Goal: Task Accomplishment & Management: Complete application form

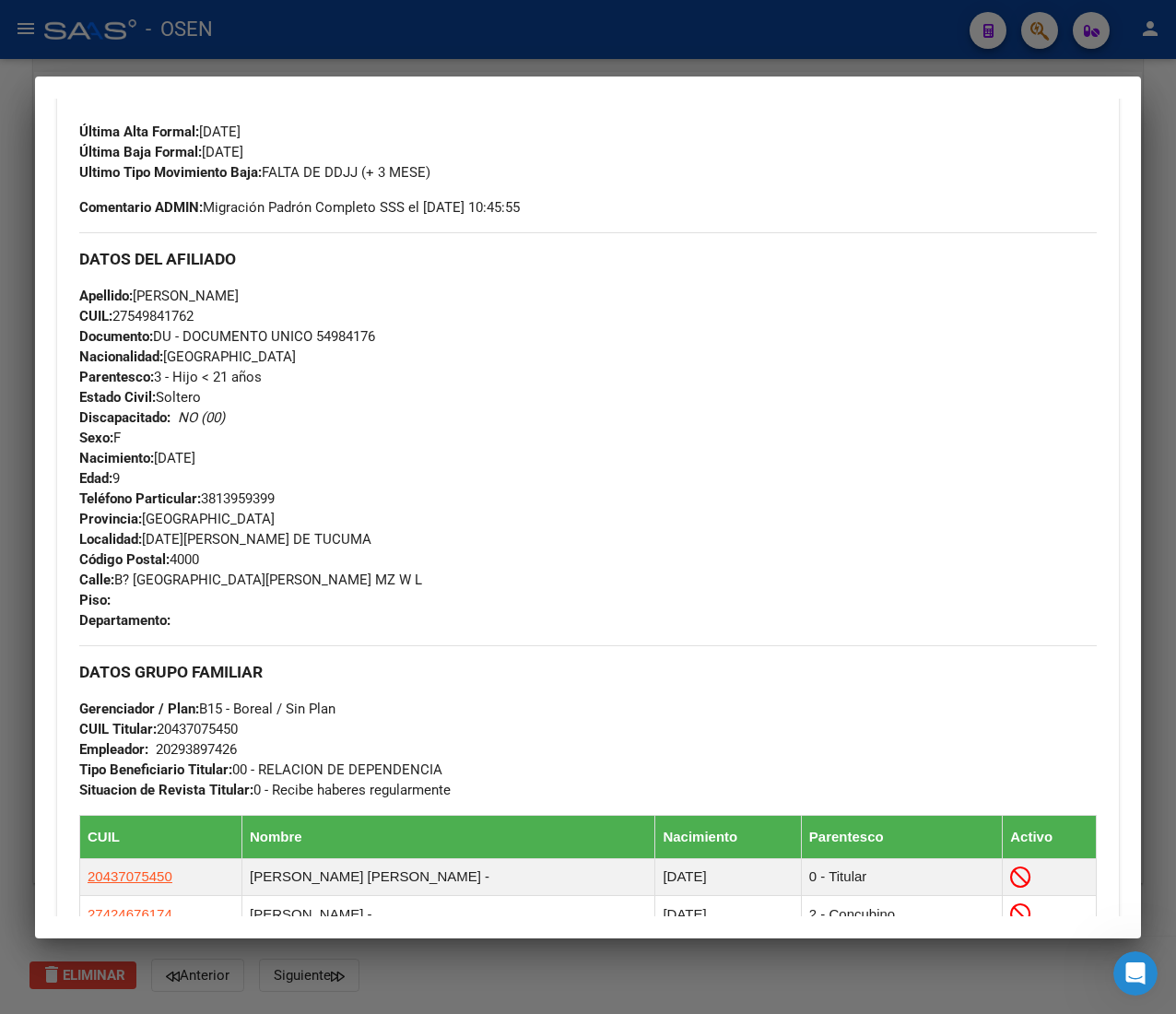
scroll to position [970, 0]
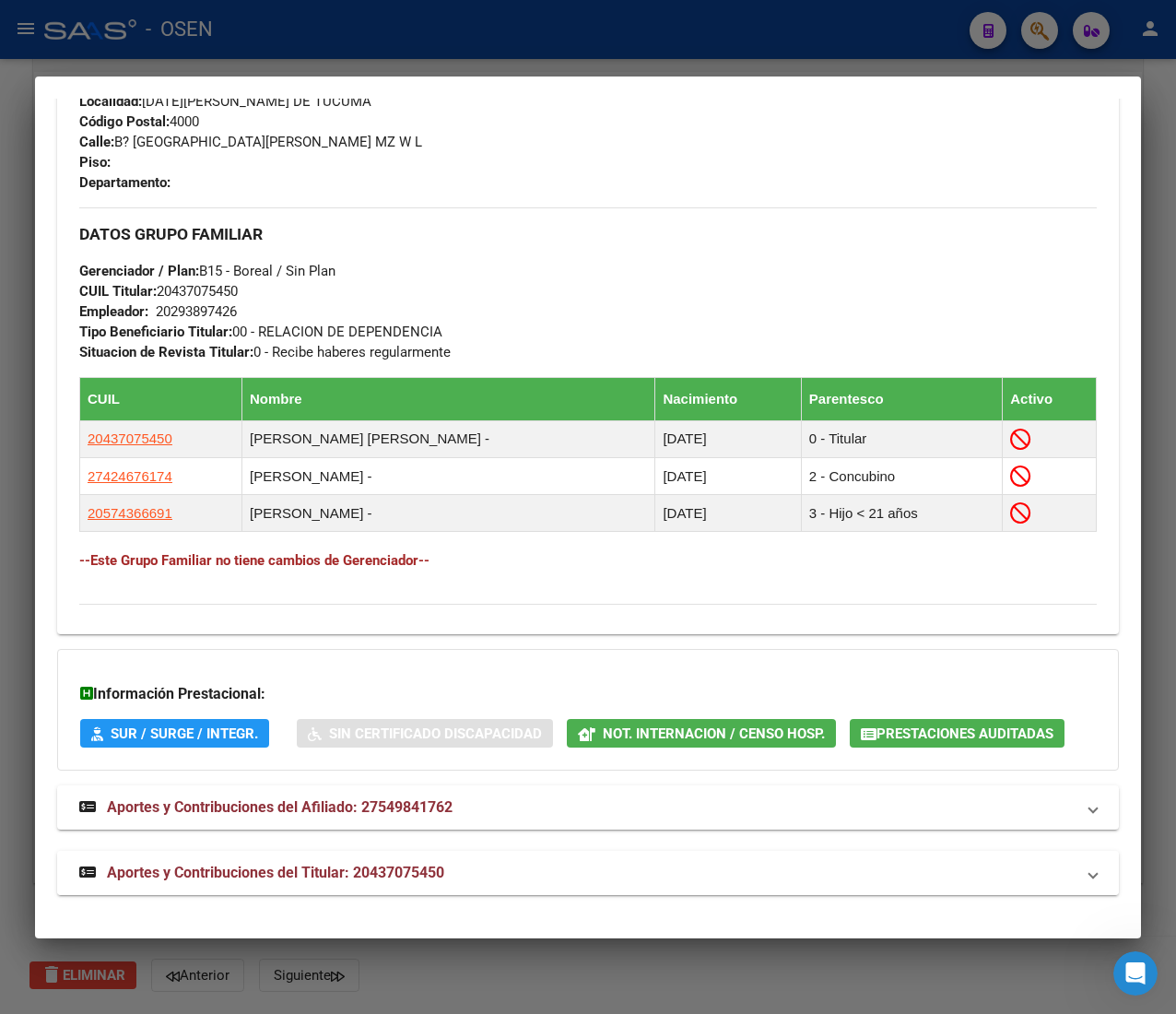
click at [524, 877] on mat-panel-title "Aportes y Contribuciones del Titular: 20437075450" at bounding box center [577, 873] width 996 height 22
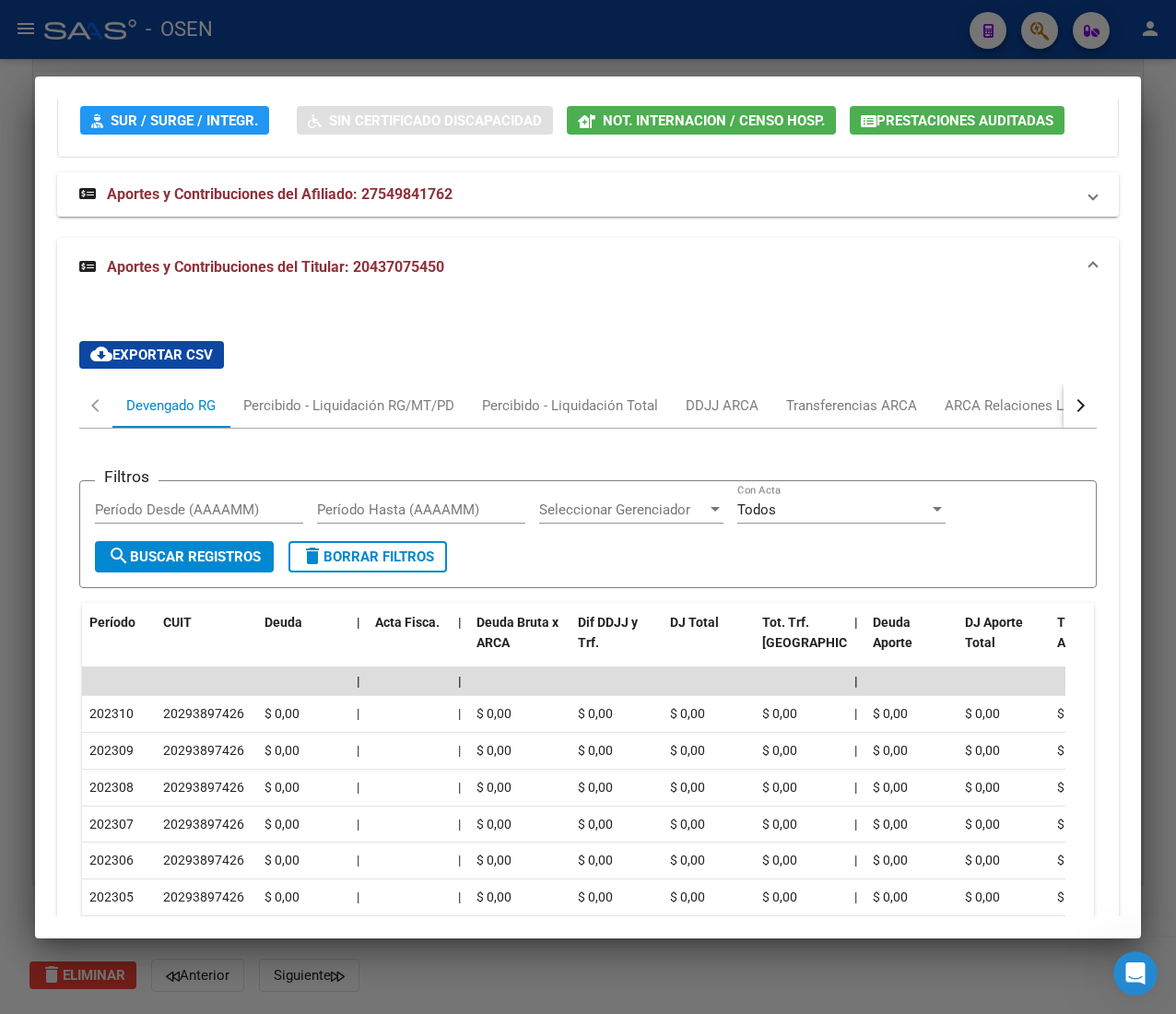
scroll to position [1707, 0]
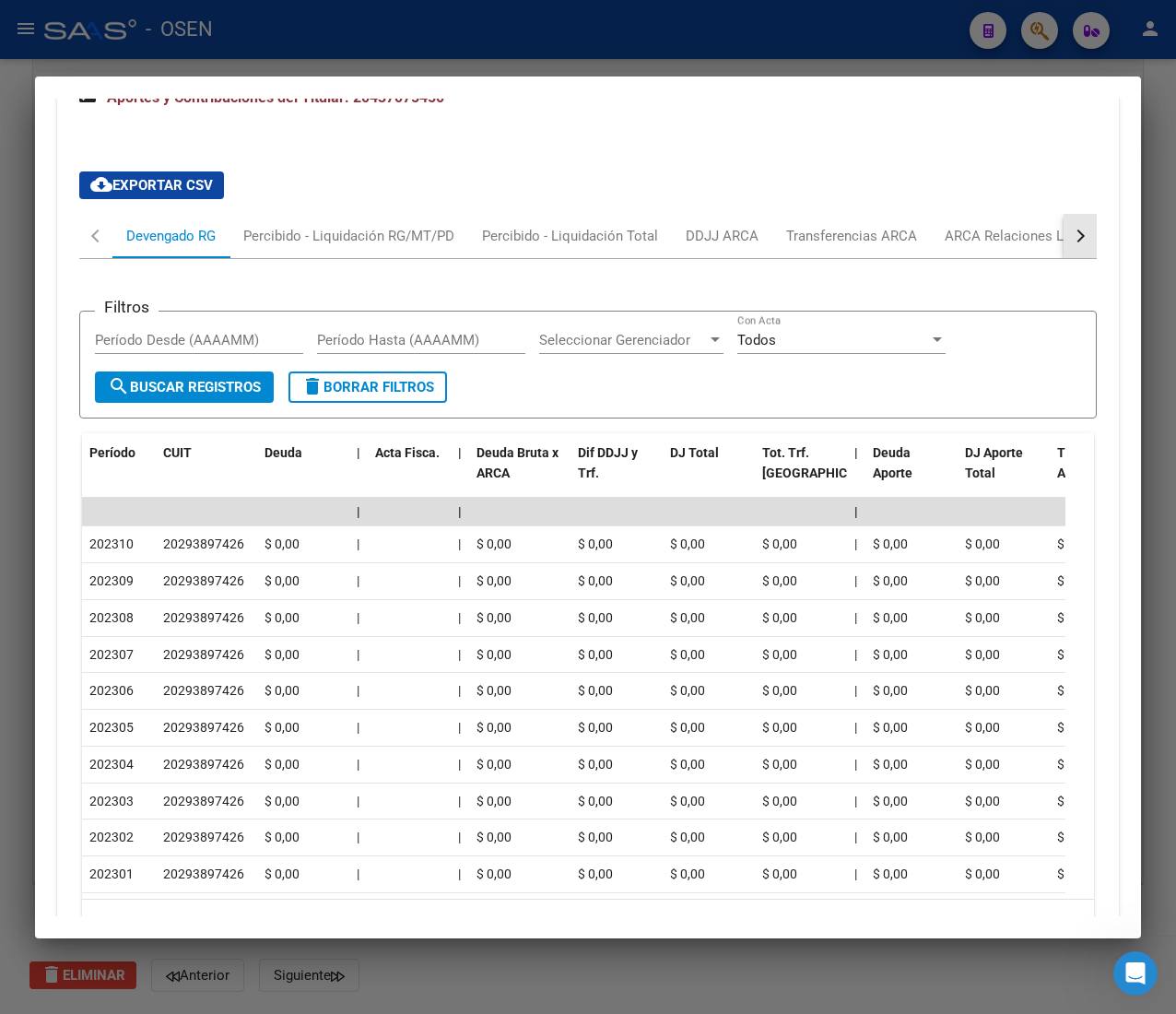
click at [1072, 242] on div "button" at bounding box center [1079, 236] width 13 height 13
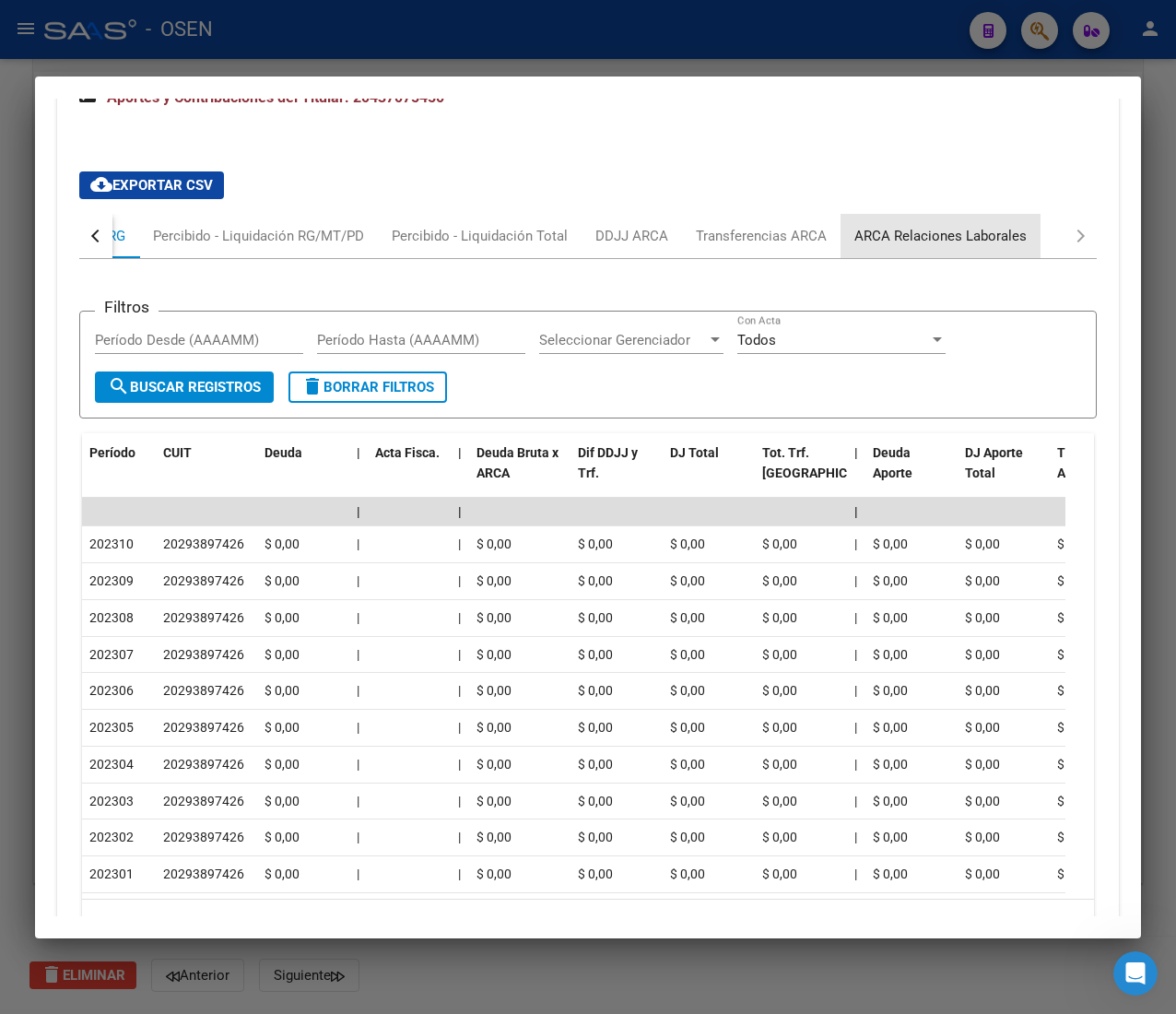
click at [1010, 246] on div "ARCA Relaciones Laborales" at bounding box center [940, 236] width 173 height 21
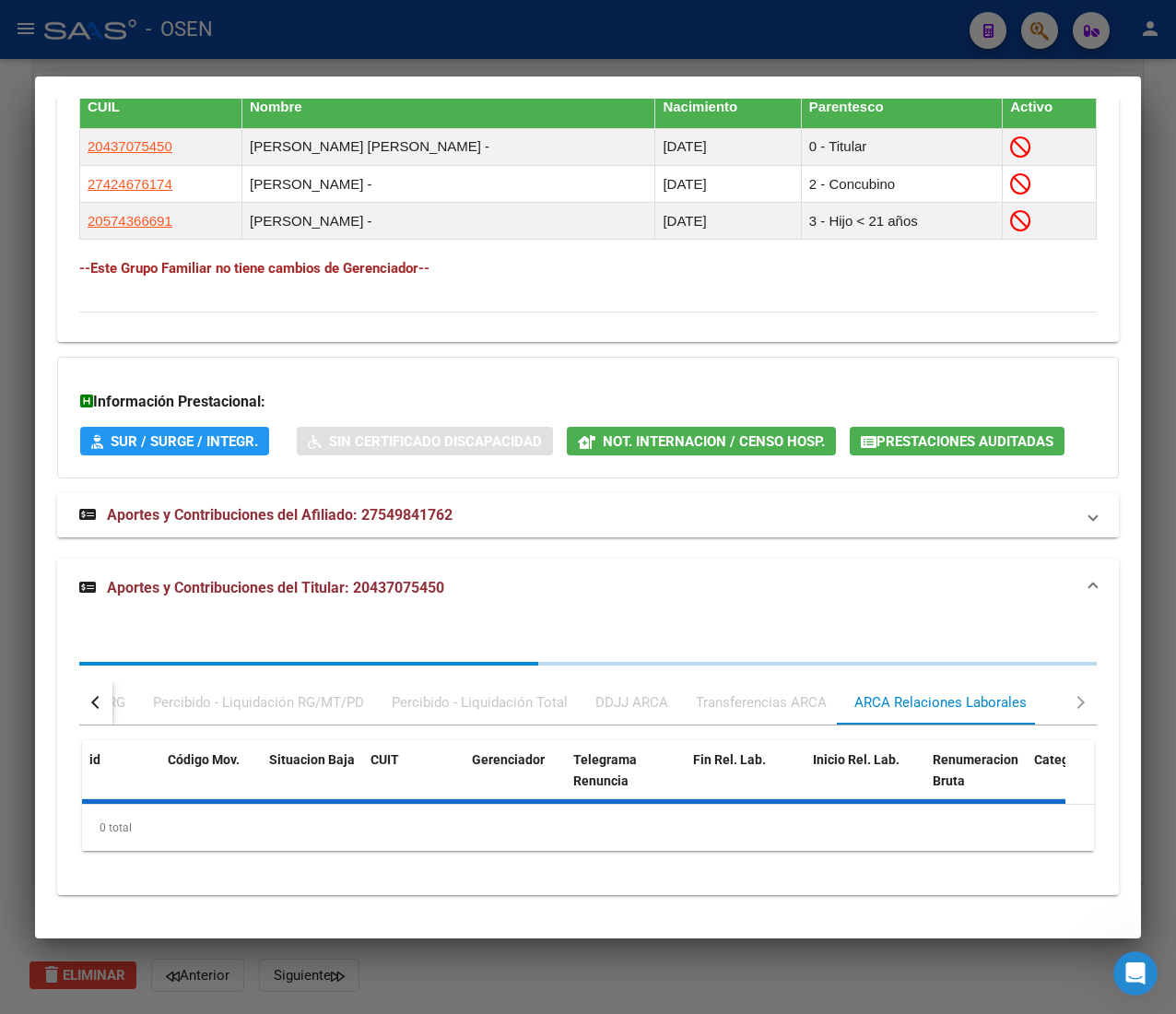
scroll to position [1362, 0]
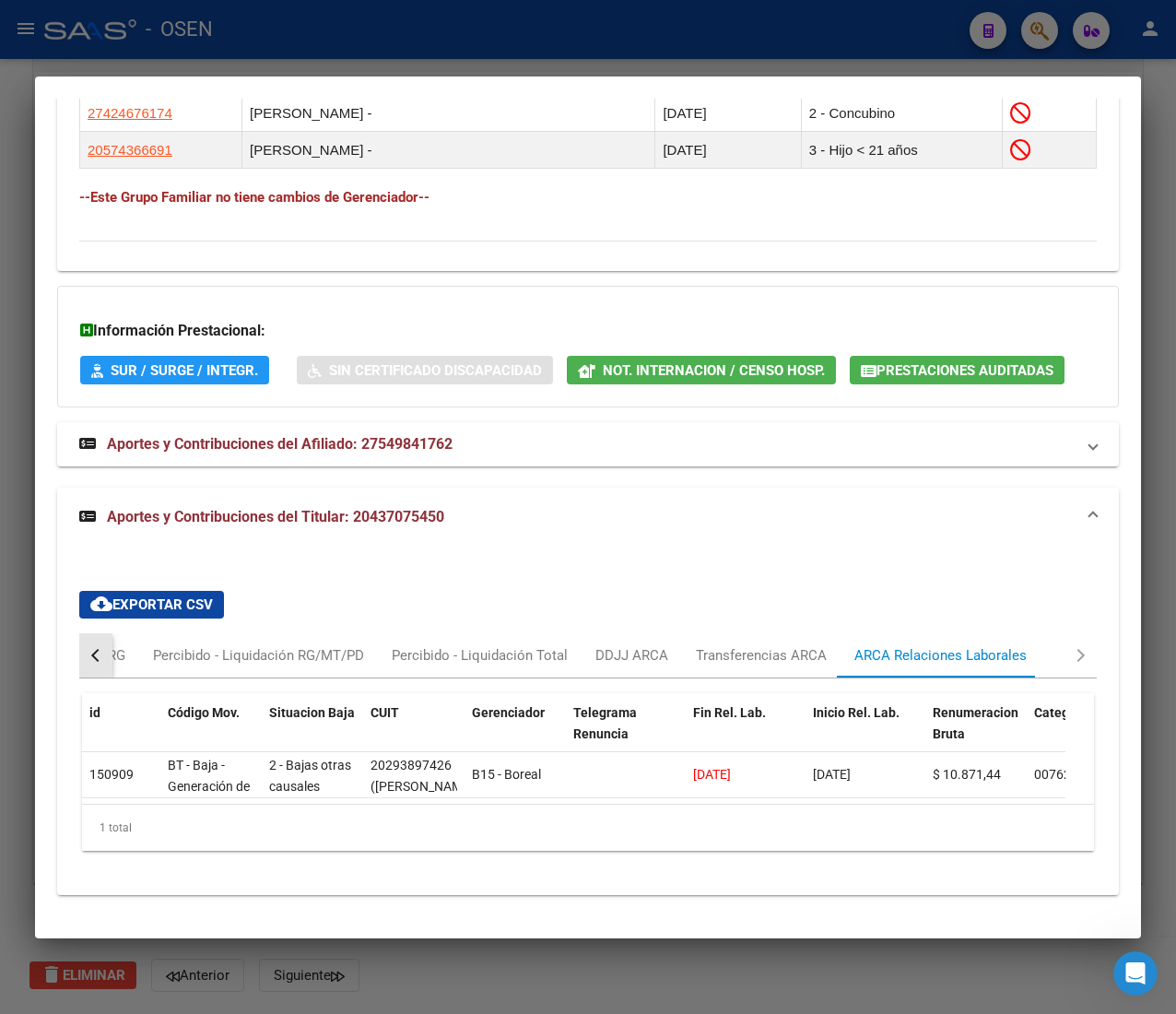
click at [108, 634] on button "button" at bounding box center [95, 656] width 33 height 44
click at [137, 645] on div "Devengado RG" at bounding box center [171, 656] width 90 height 21
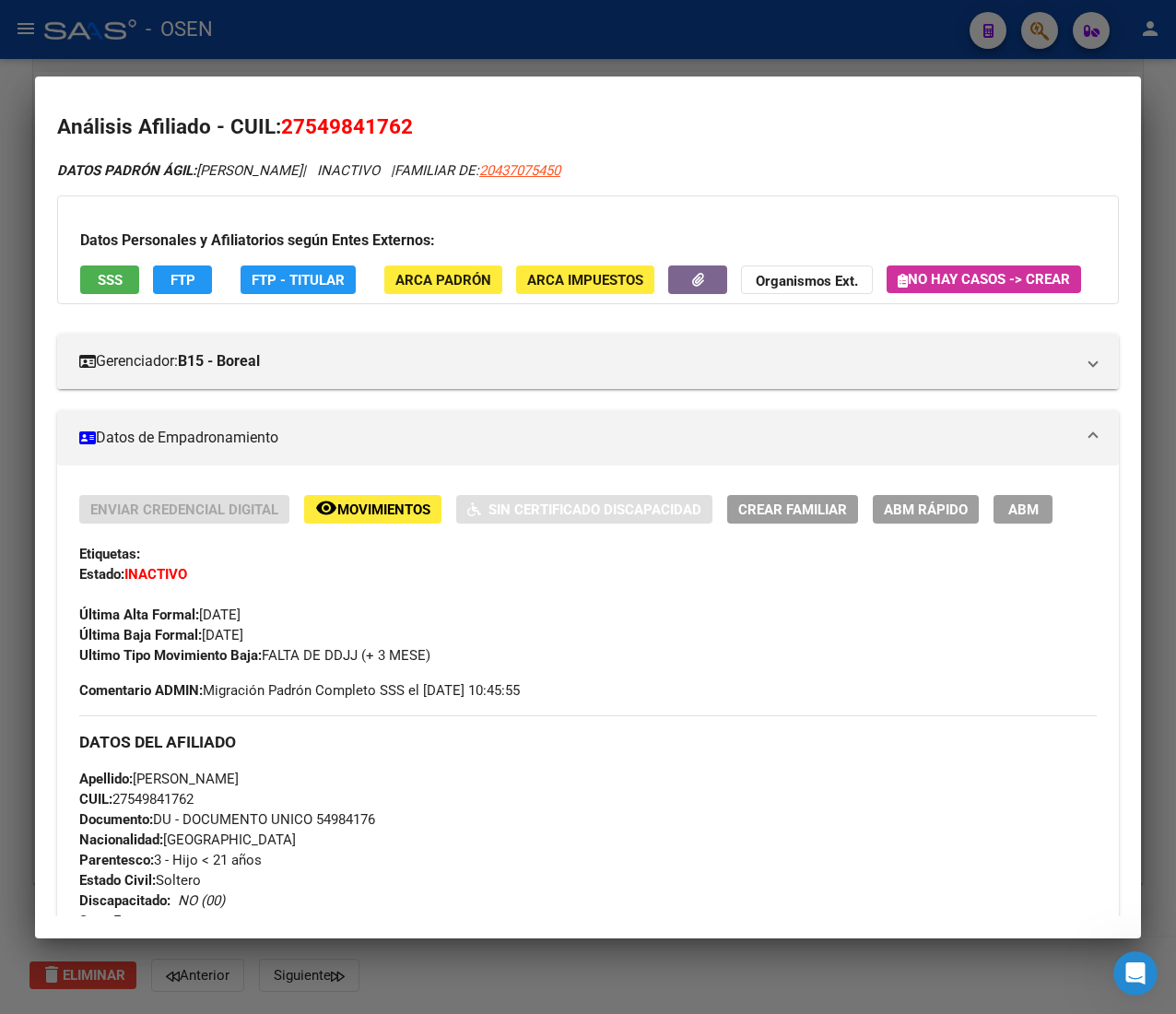
scroll to position [0, 0]
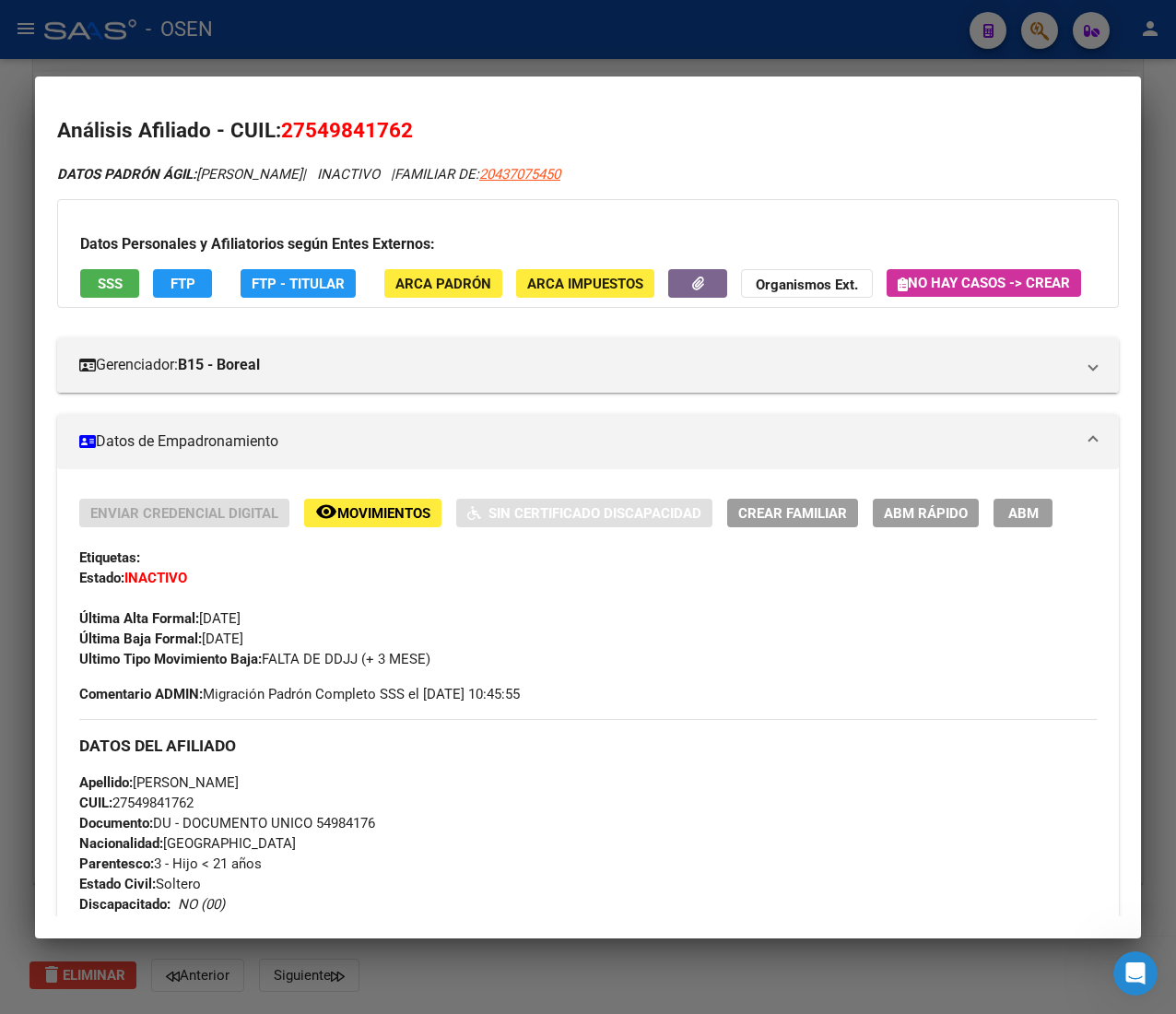
click at [138, 288] on button "SSS" at bounding box center [109, 283] width 59 height 28
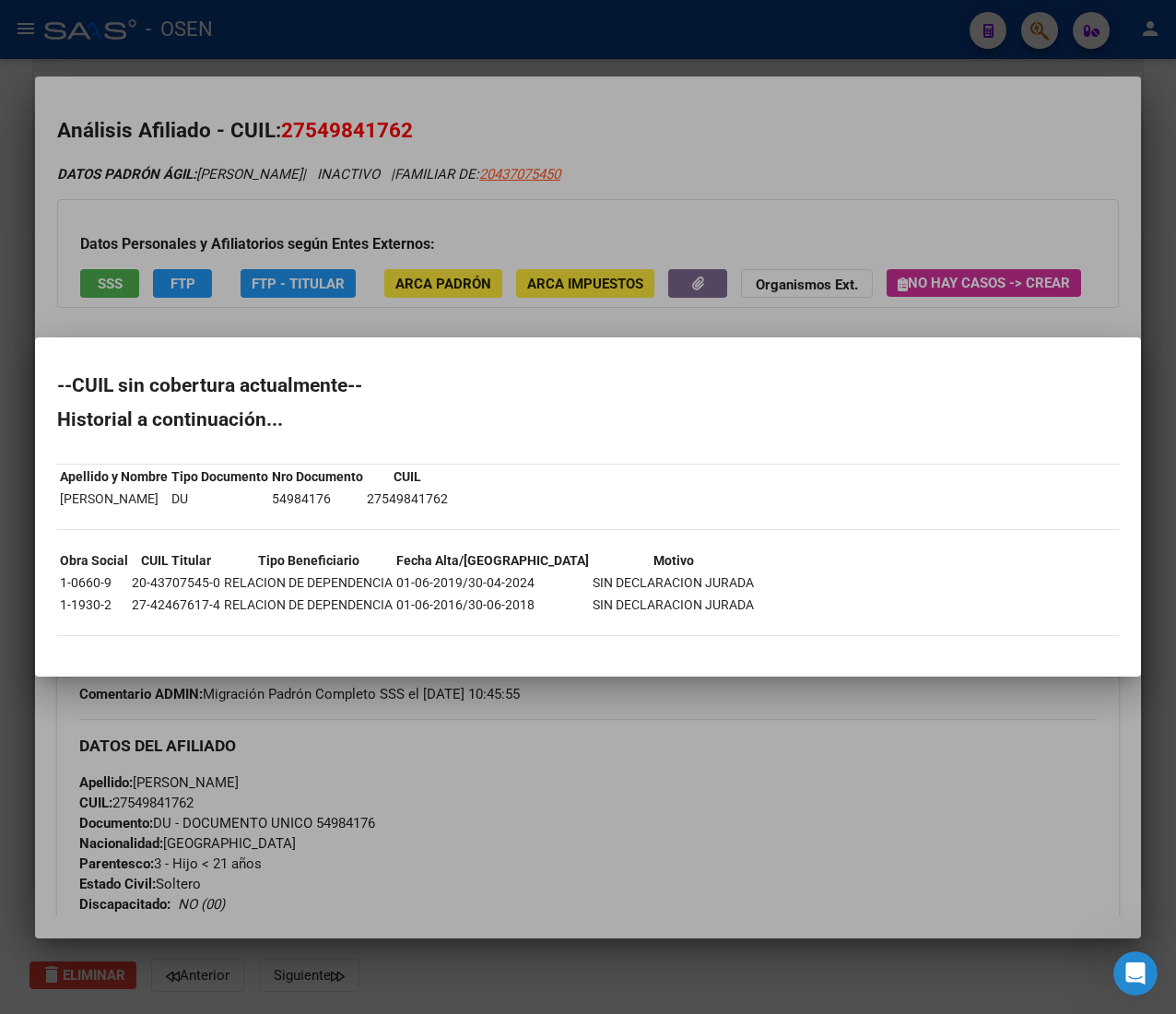
click at [771, 162] on div at bounding box center [588, 507] width 1176 height 1014
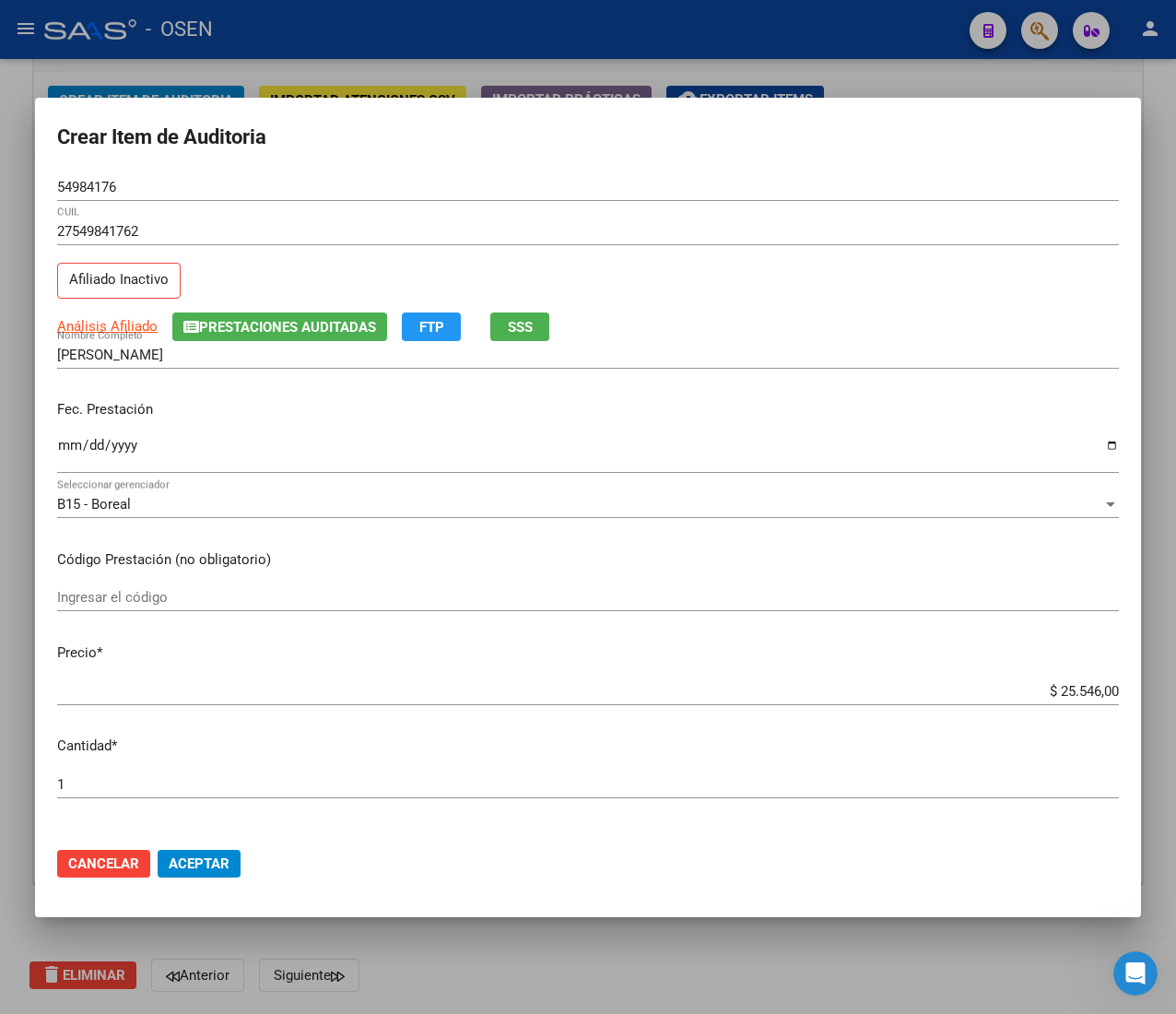
click at [1055, 688] on input "$ 25.546,00" at bounding box center [588, 691] width 1062 height 17
type input "$ 0,02"
type input "$ 0,20"
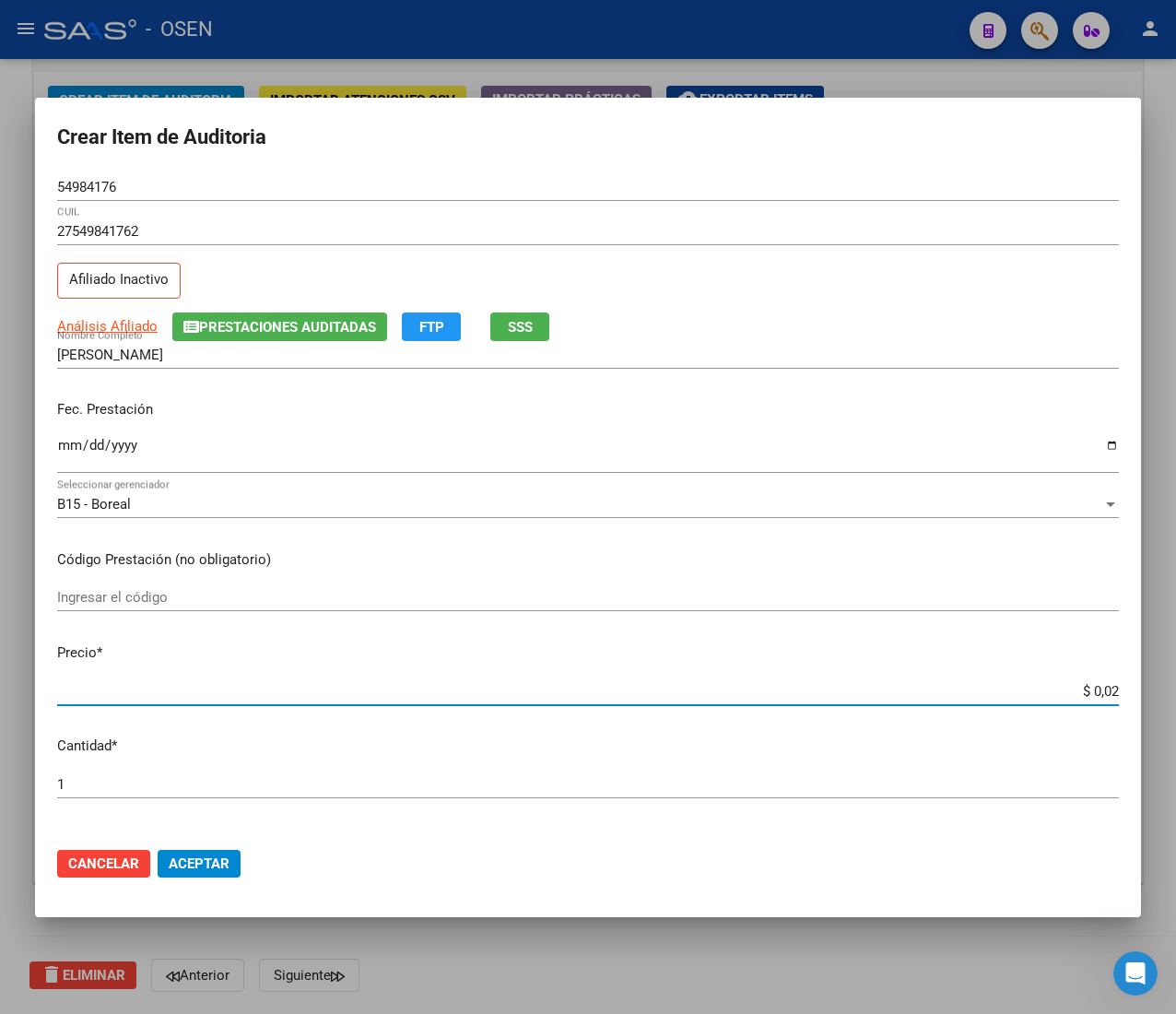
type input "$ 0,20"
type input "$ 2,06"
type input "$ 20,63"
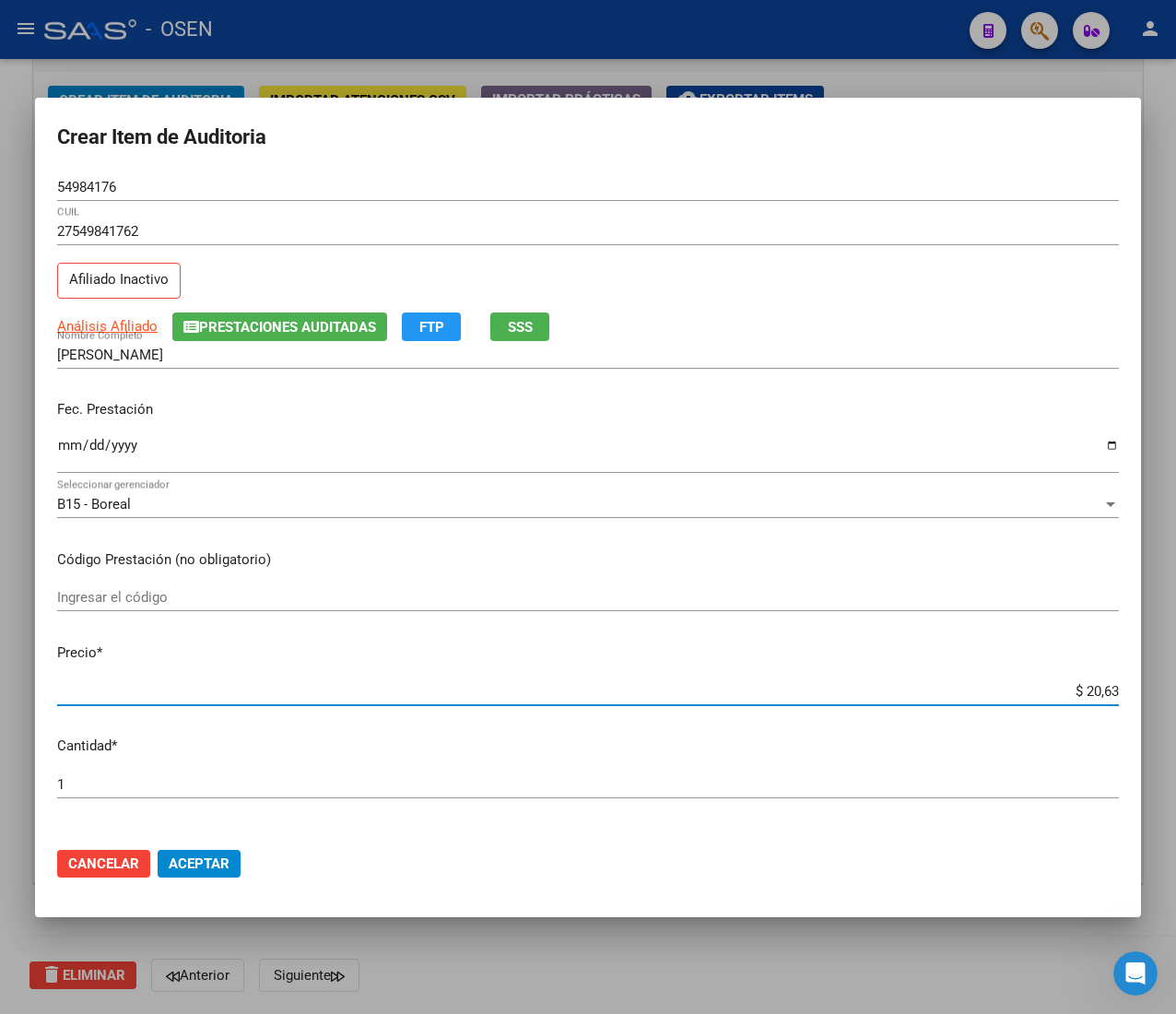
type input "$ 206,30"
type input "$ 2.063,00"
click at [635, 140] on h2 "Crear Item de Auditoria" at bounding box center [588, 137] width 1062 height 35
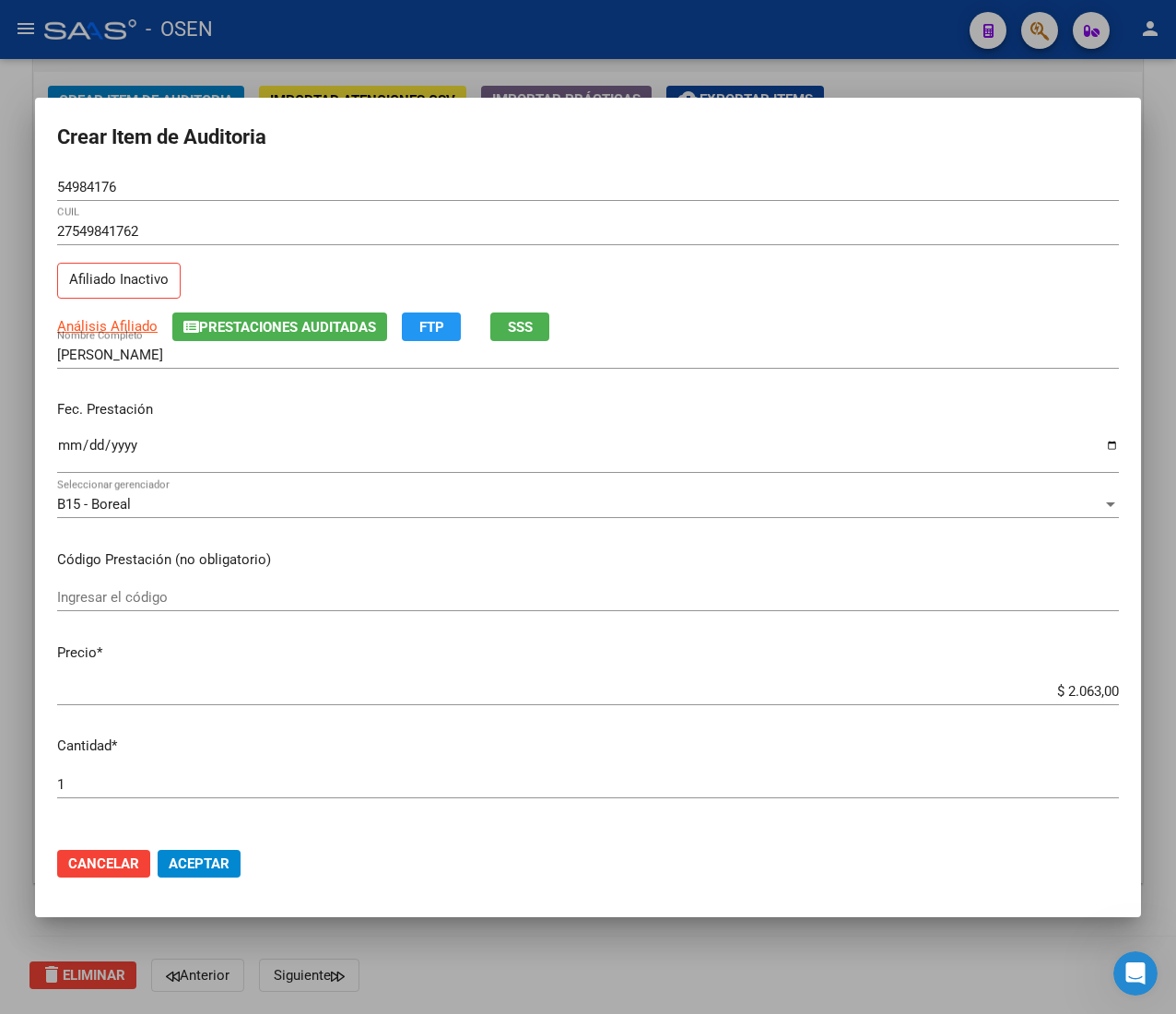
click at [78, 190] on input "54984176" at bounding box center [588, 188] width 1062 height 17
click at [177, 873] on button "Aceptar" at bounding box center [199, 863] width 83 height 27
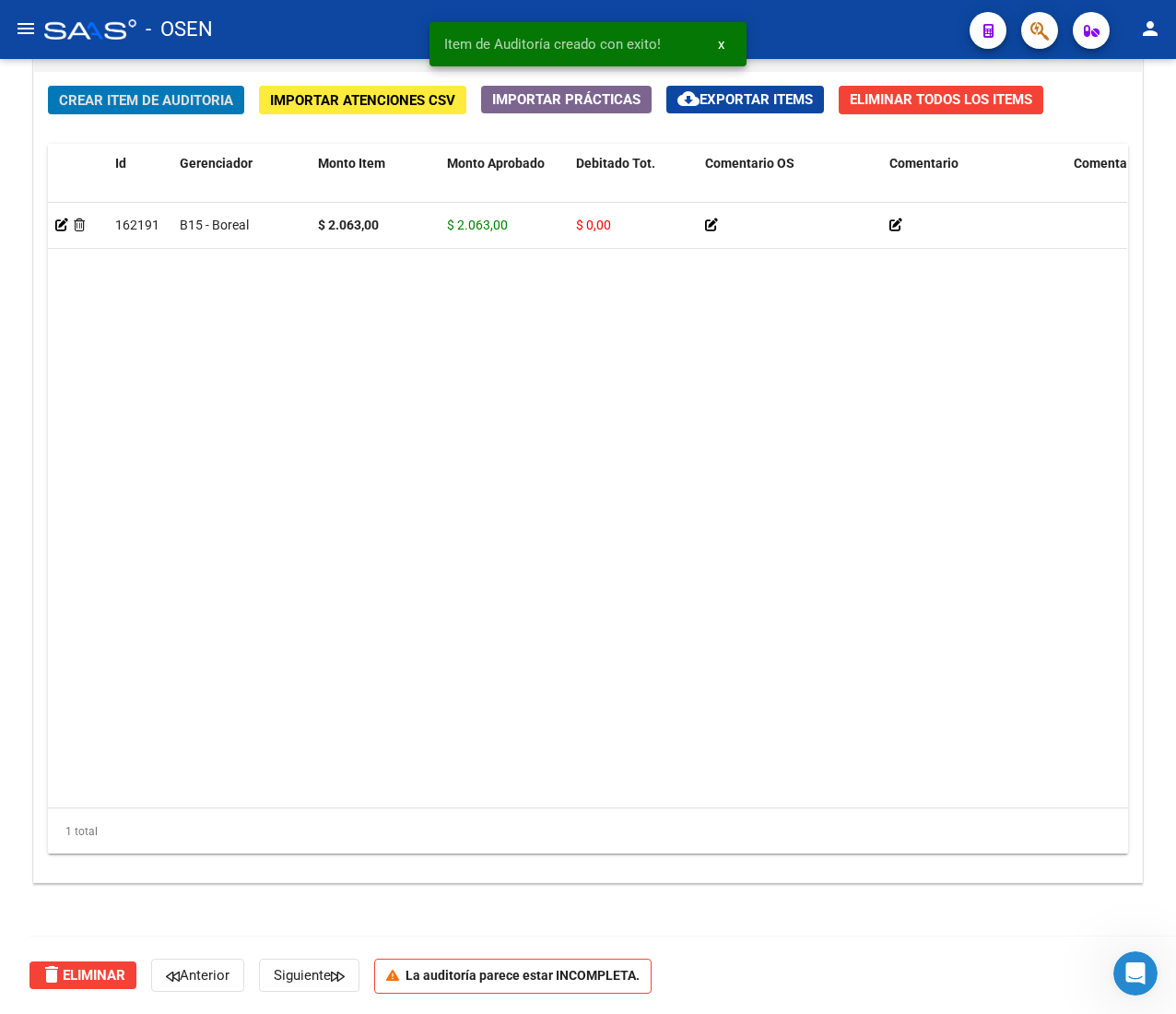
scroll to position [1346, 0]
